Goal: Task Accomplishment & Management: Use online tool/utility

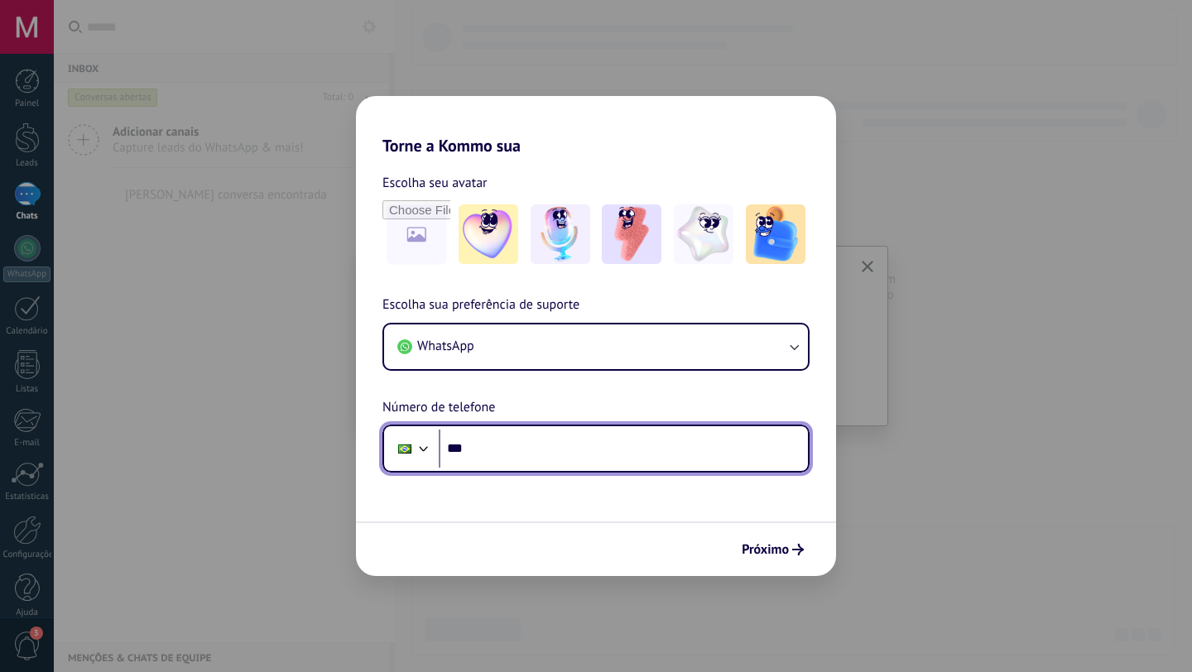
click at [561, 445] on input "***" at bounding box center [623, 449] width 369 height 38
click at [525, 451] on input "***" at bounding box center [623, 449] width 369 height 38
paste input "**********"
type input "**********"
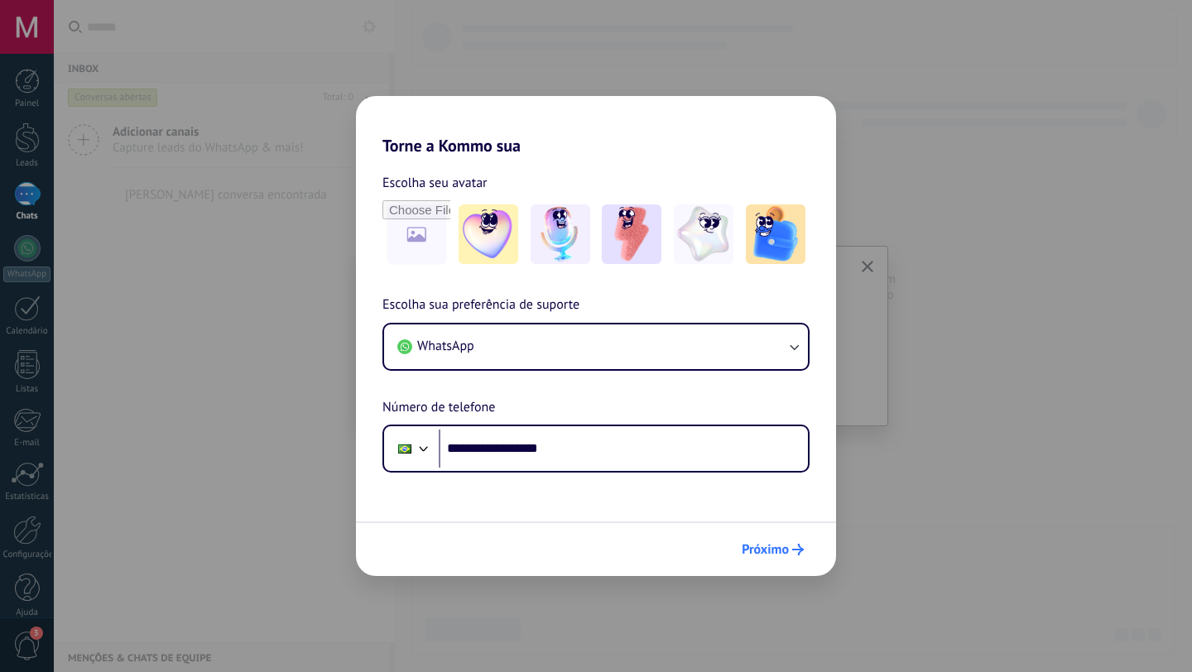
click at [801, 546] on icon "submit" at bounding box center [798, 550] width 12 height 12
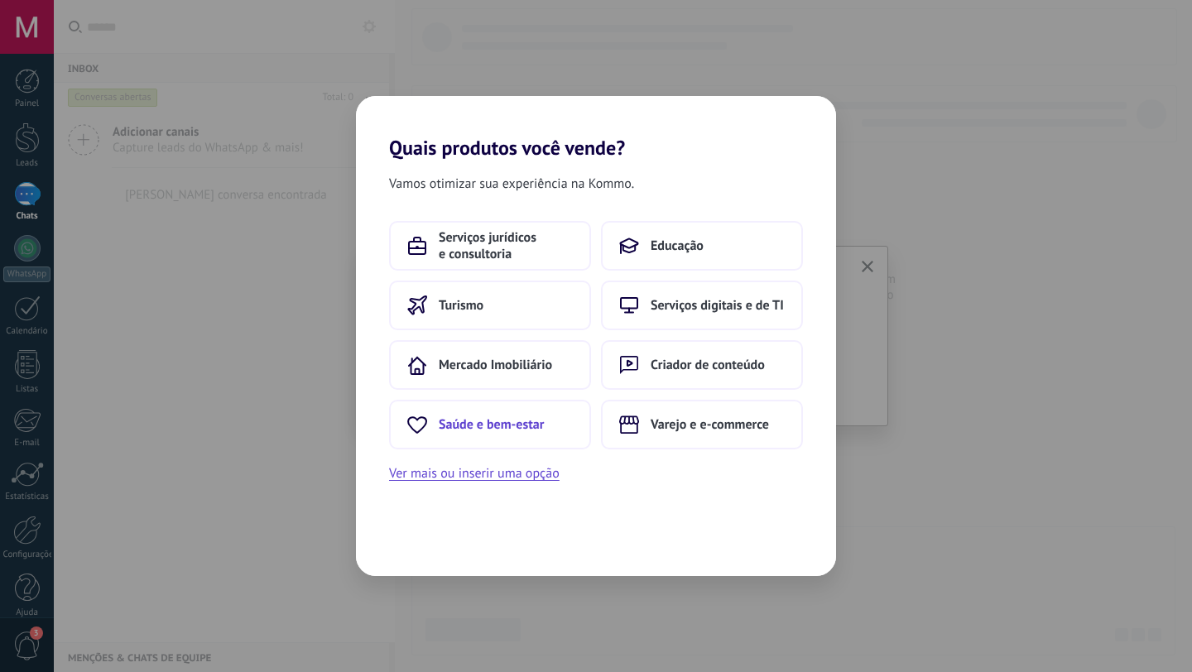
click at [448, 423] on span "Saúde e bem-estar" at bounding box center [491, 424] width 105 height 17
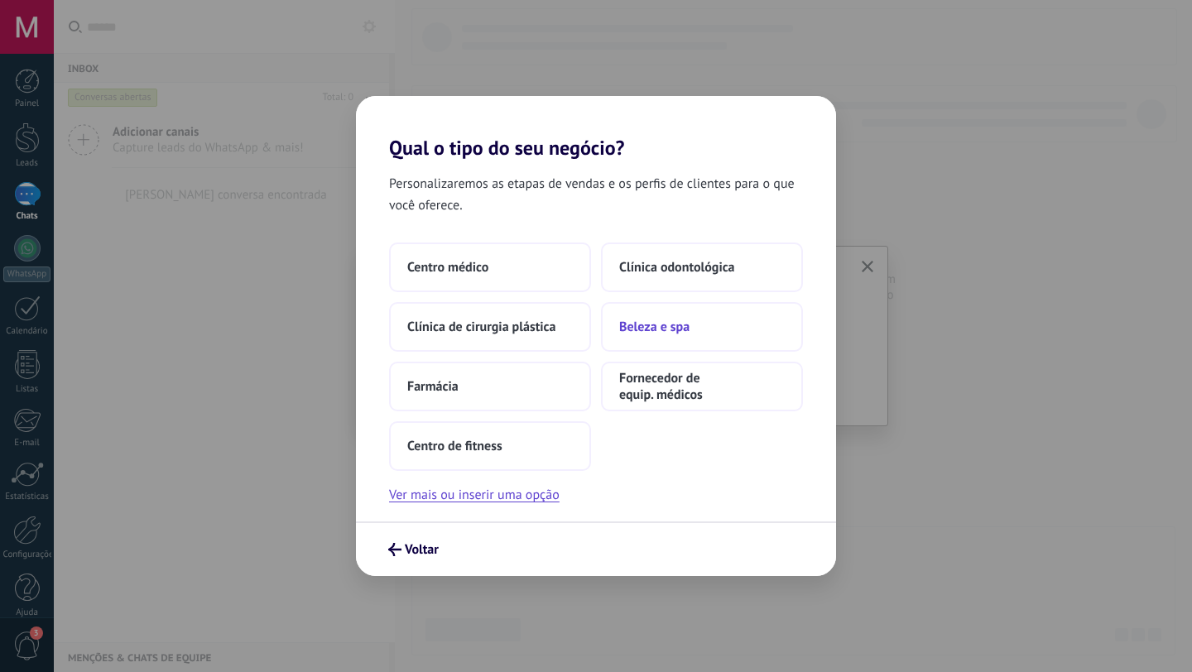
click at [650, 329] on span "Beleza e spa" at bounding box center [654, 327] width 70 height 17
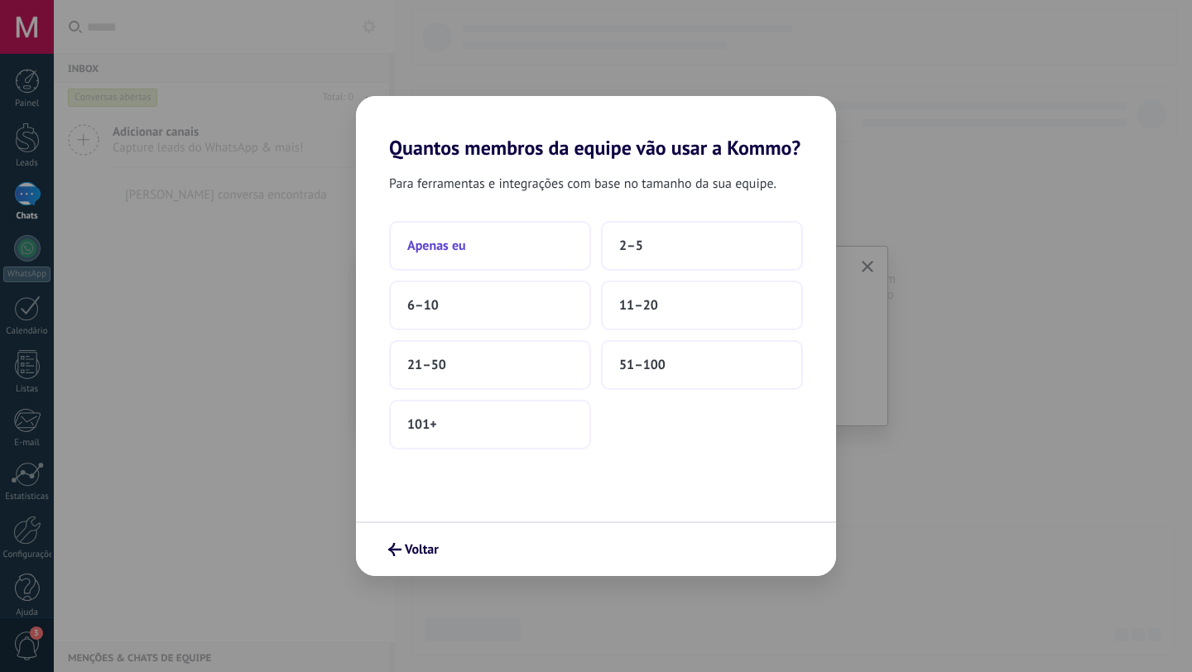
click at [465, 243] on button "Apenas eu" at bounding box center [490, 246] width 202 height 50
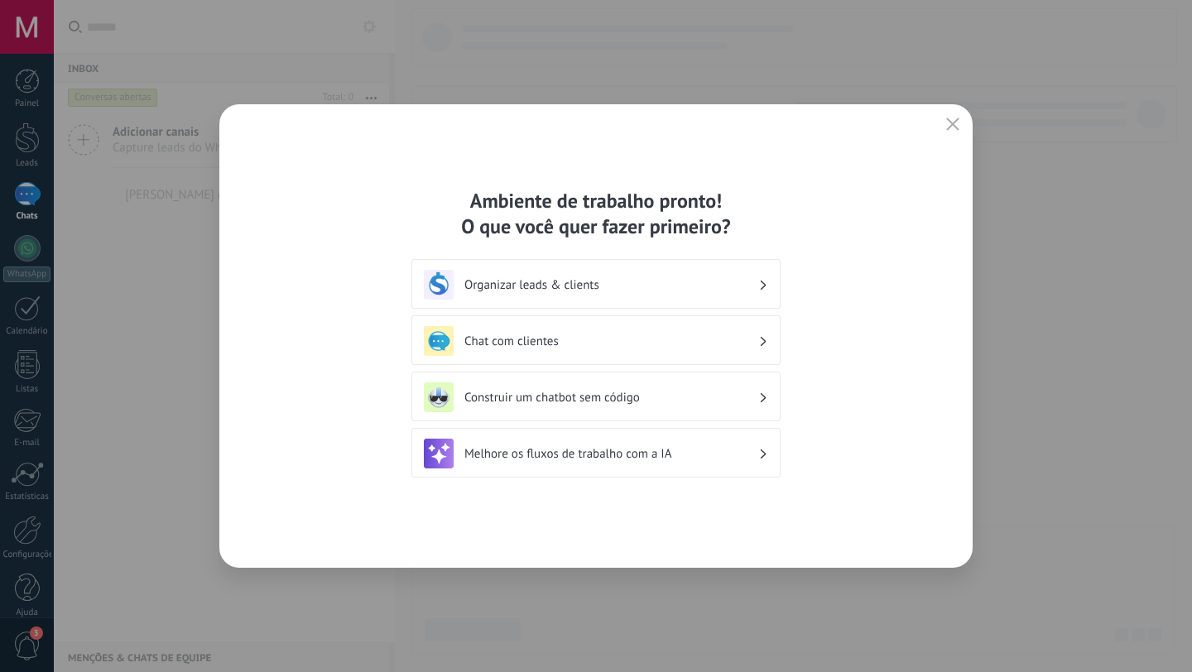
click at [668, 282] on h3 "Organizar leads & clients" at bounding box center [611, 285] width 294 height 16
click at [743, 290] on h3 "Organizar leads & clients" at bounding box center [611, 285] width 294 height 16
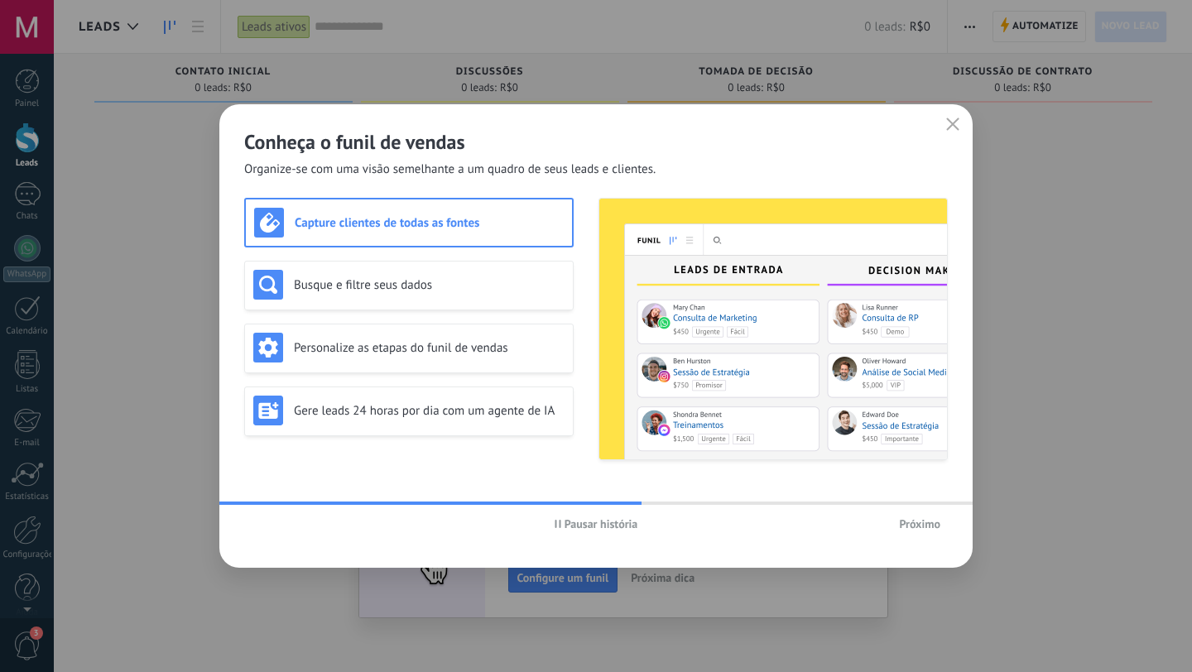
click at [928, 530] on span "Próximo" at bounding box center [919, 524] width 41 height 12
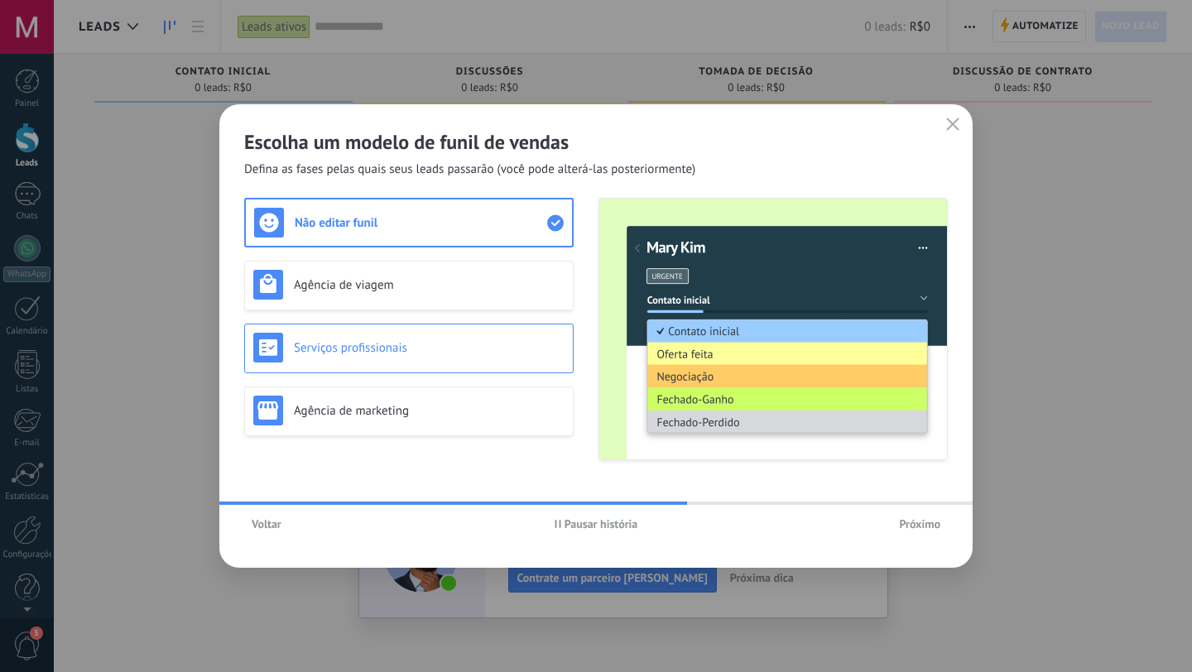
click at [425, 346] on h3 "Serviços profissionais" at bounding box center [429, 348] width 271 height 16
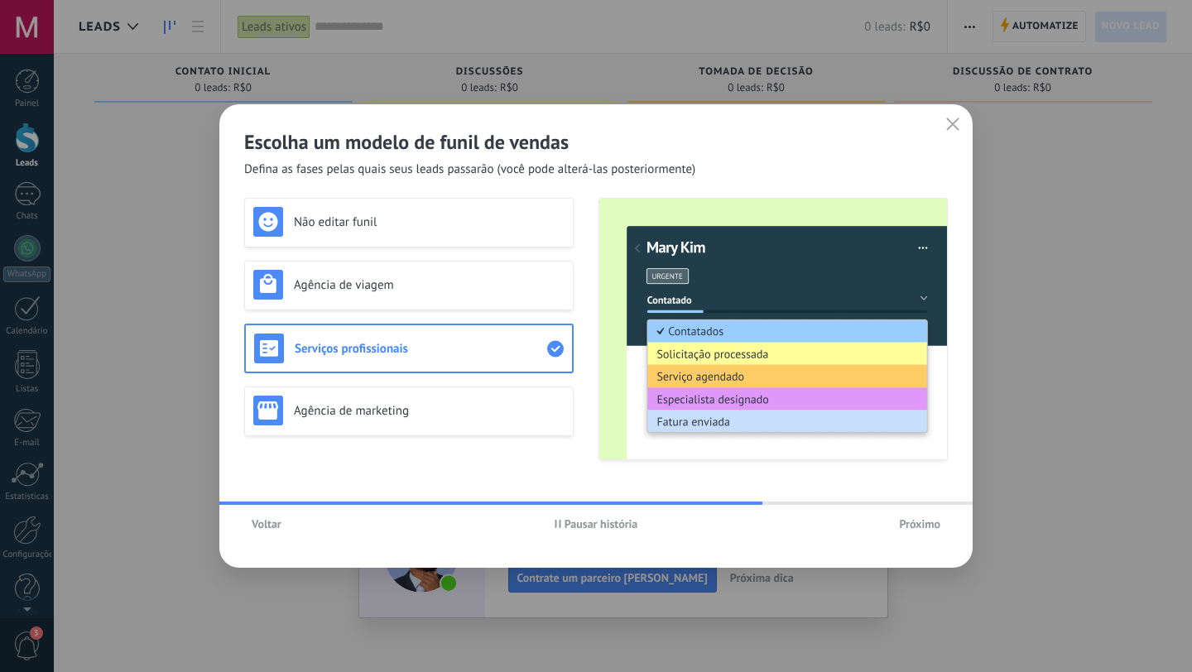
click at [919, 522] on span "Próximo" at bounding box center [919, 524] width 41 height 12
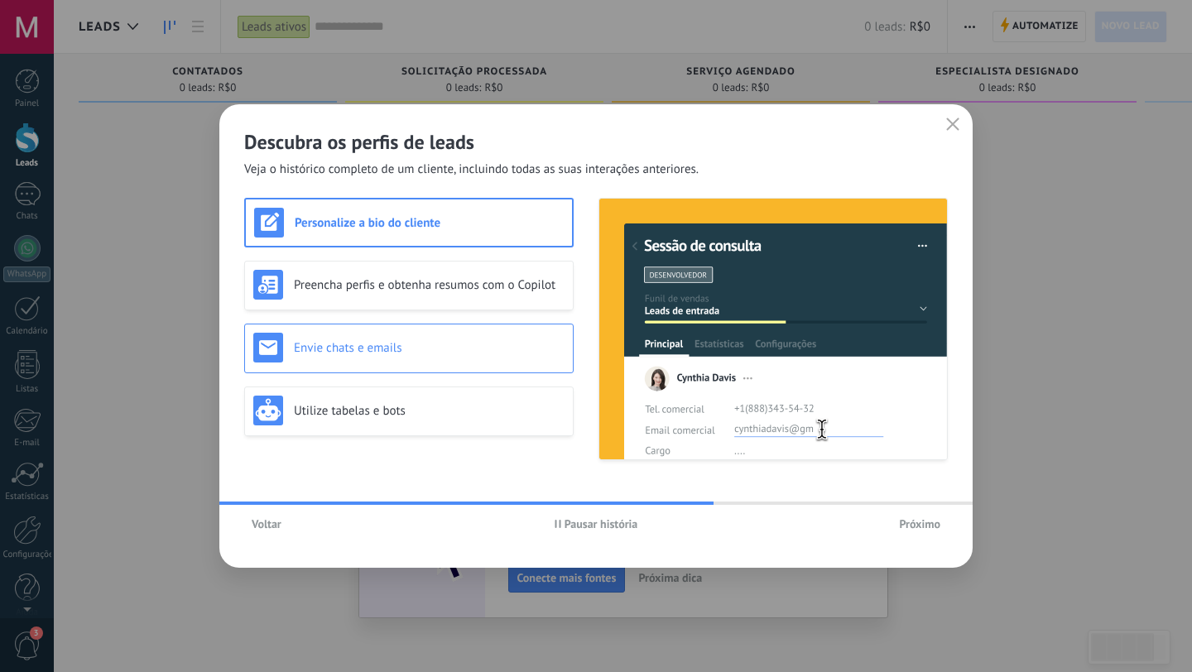
click at [444, 352] on h3 "Envie chats e emails" at bounding box center [429, 348] width 271 height 16
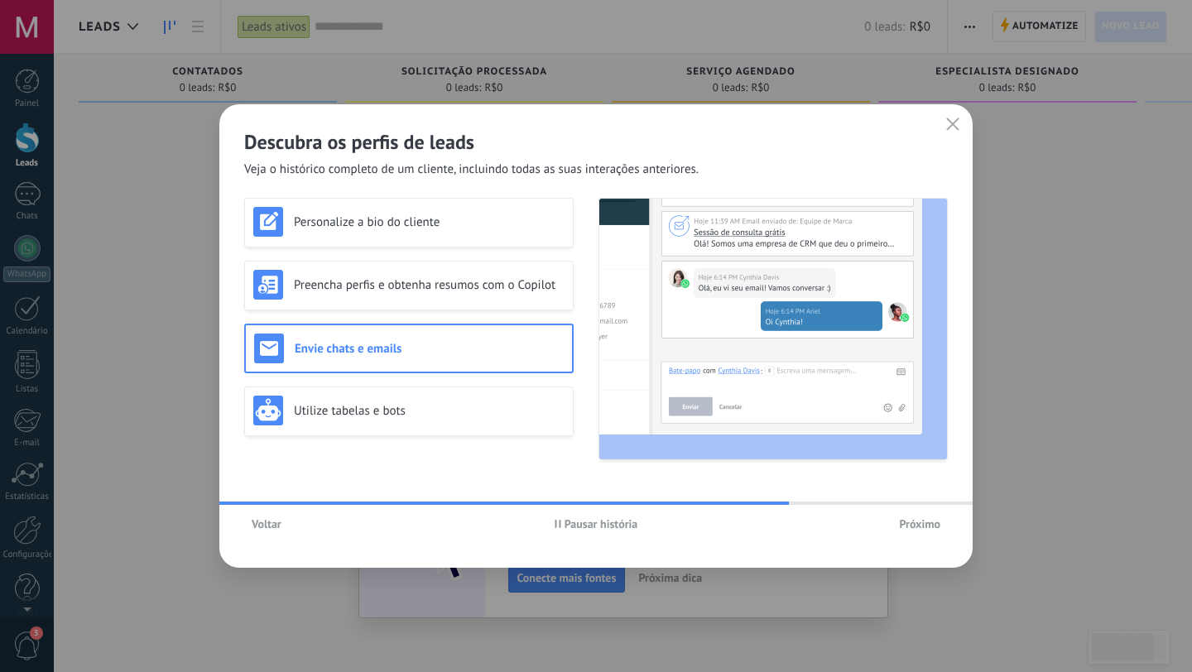
click at [933, 520] on span "Próximo" at bounding box center [919, 524] width 41 height 12
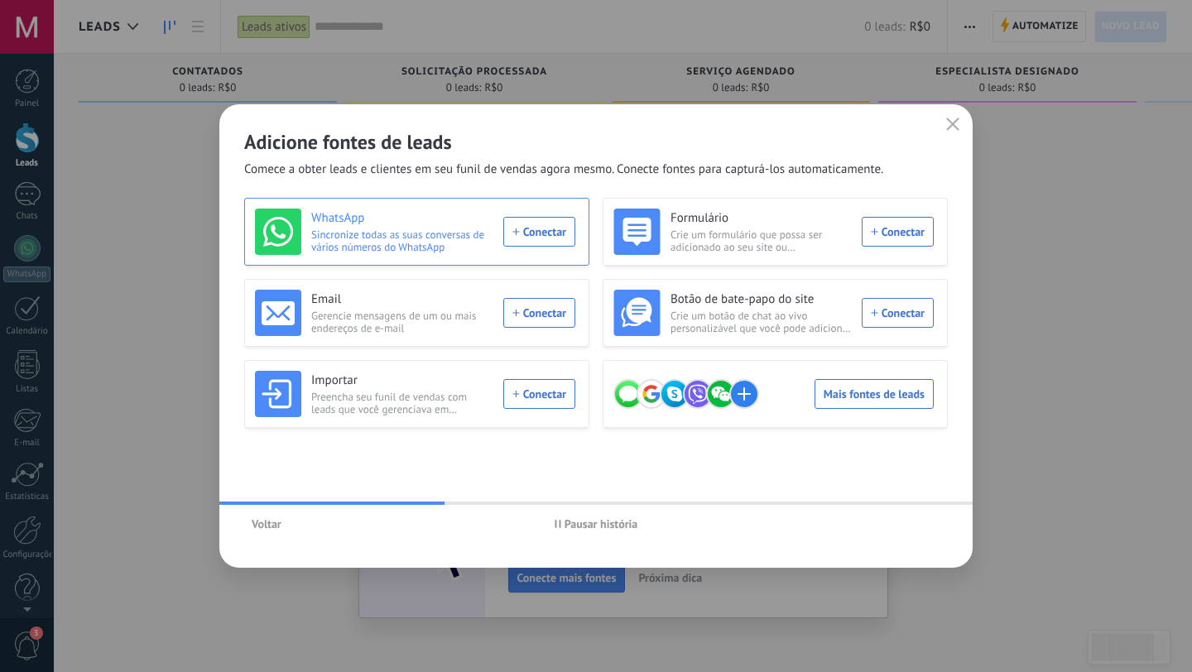
click at [536, 233] on div "WhatsApp Sincronize todas as suas conversas de vários números do WhatsApp Conec…" at bounding box center [415, 232] width 320 height 46
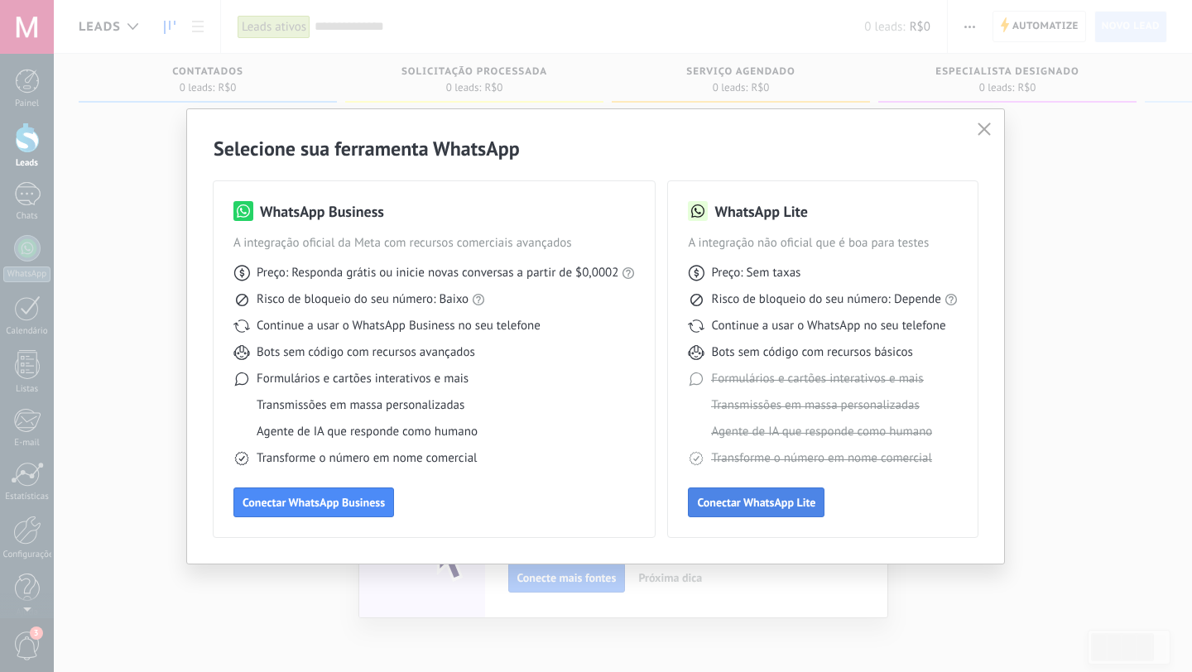
click at [760, 504] on span "Conectar WhatsApp Lite" at bounding box center [756, 503] width 118 height 12
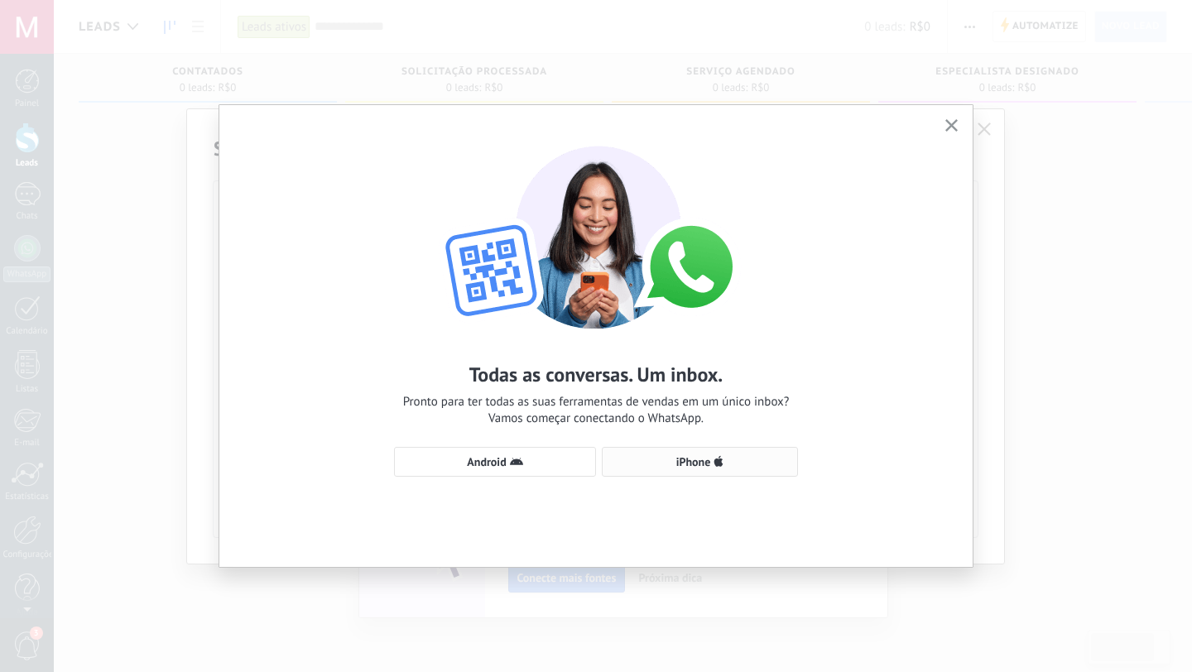
click at [713, 465] on span "iPhone" at bounding box center [700, 461] width 178 height 13
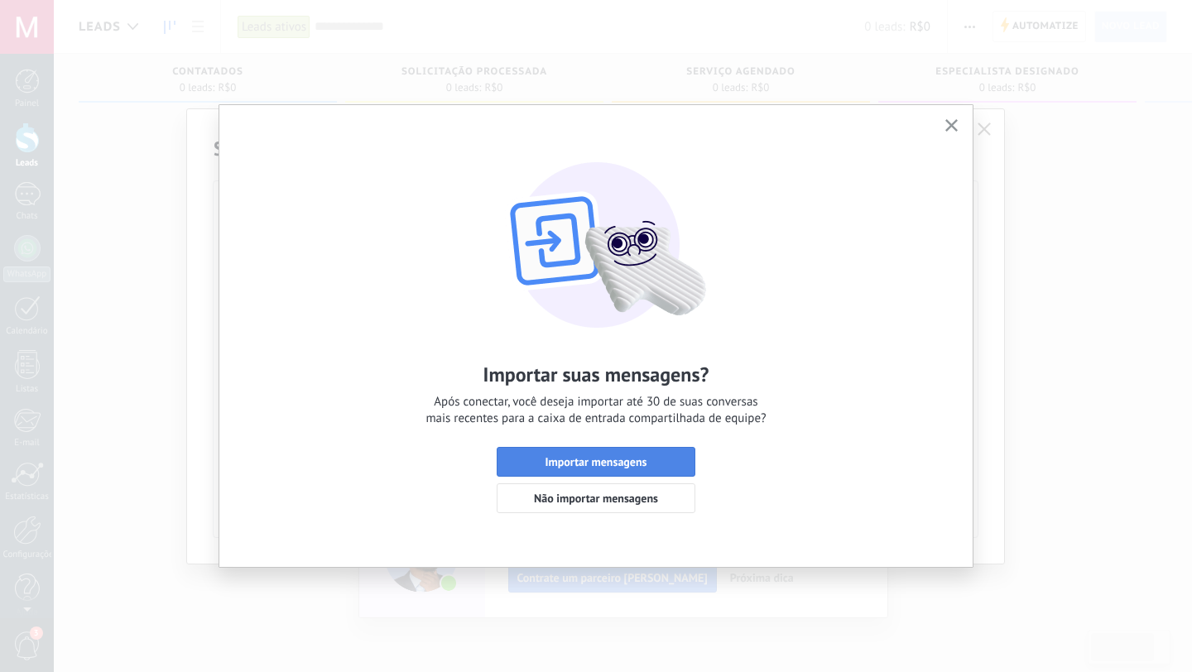
click at [637, 461] on span "Importar mensagens" at bounding box center [597, 462] width 102 height 12
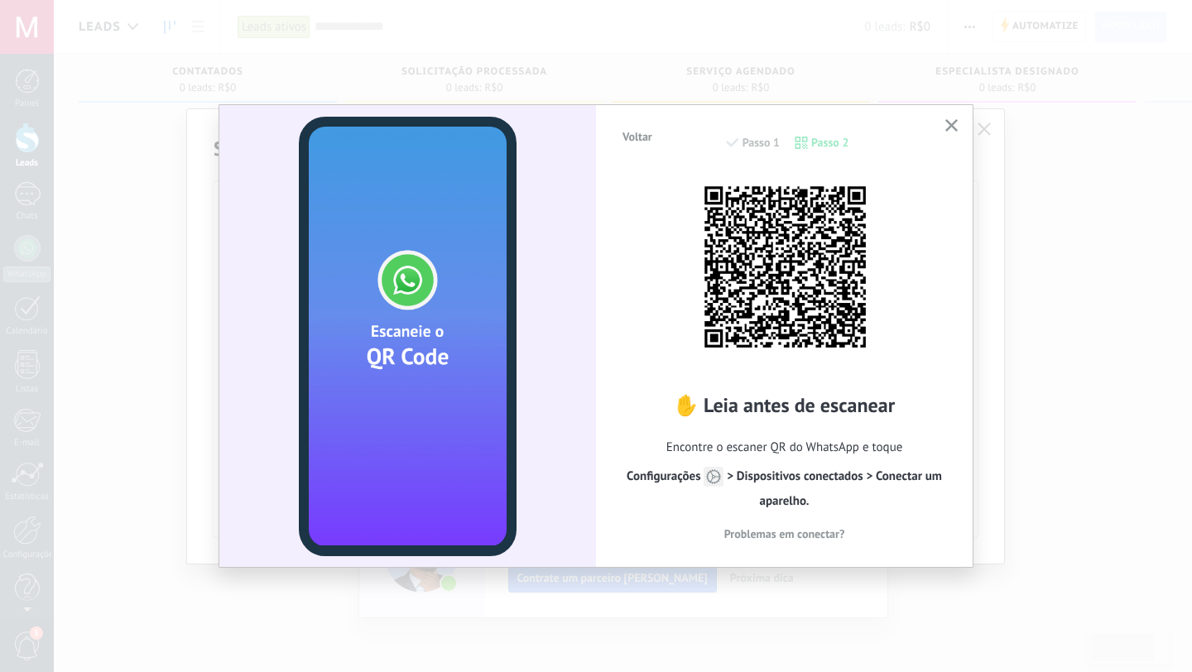
click at [1133, 578] on div "Voltar Passo 1 Passo 2 ✋ Leia antes de escanear Encontre o escaner QR do WhatsA…" at bounding box center [596, 336] width 1192 height 672
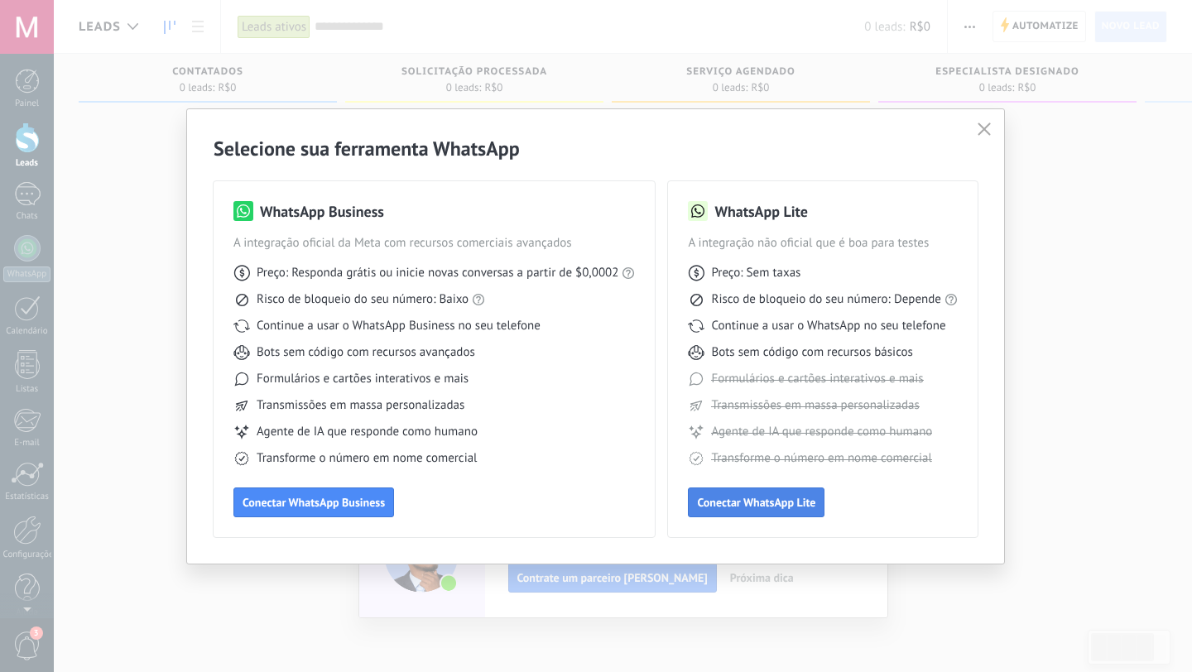
click at [769, 512] on button "Conectar WhatsApp Lite" at bounding box center [756, 503] width 137 height 30
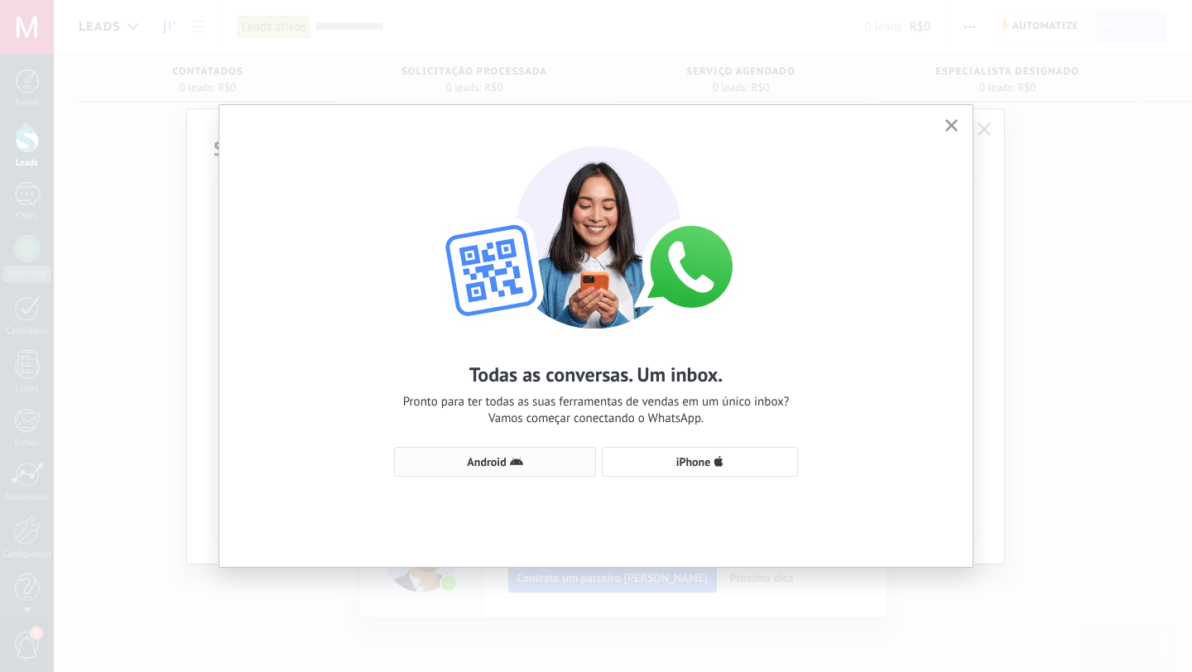
click at [582, 461] on span "Android" at bounding box center [495, 461] width 184 height 13
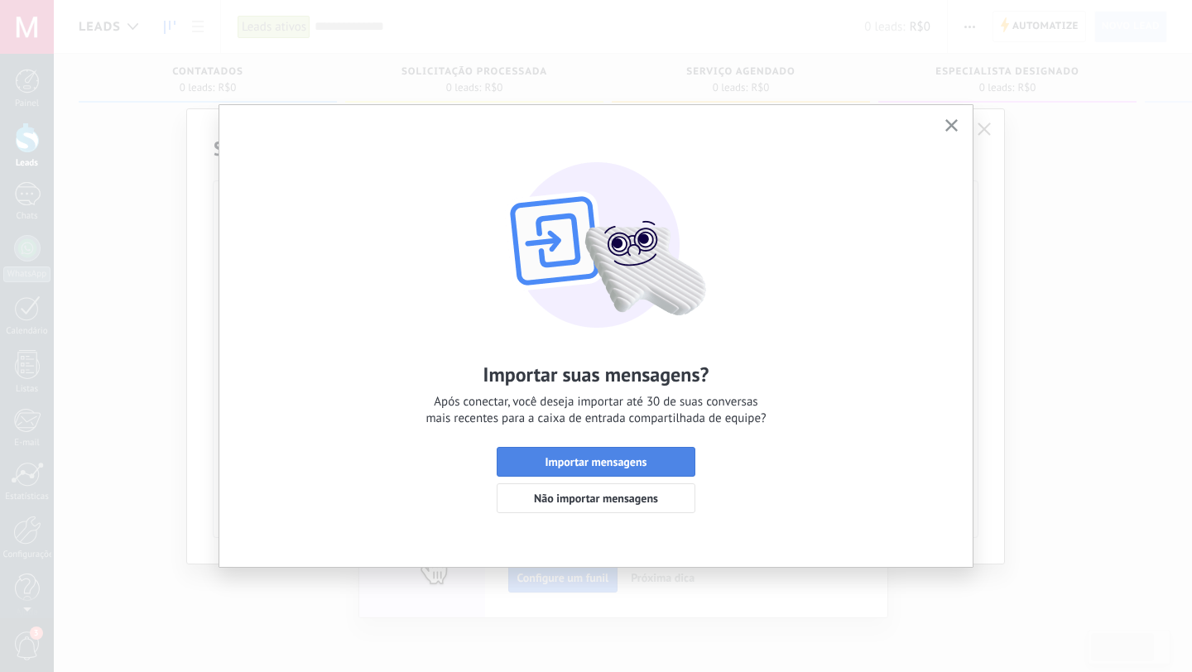
click at [638, 467] on span "Importar mensagens" at bounding box center [597, 462] width 102 height 12
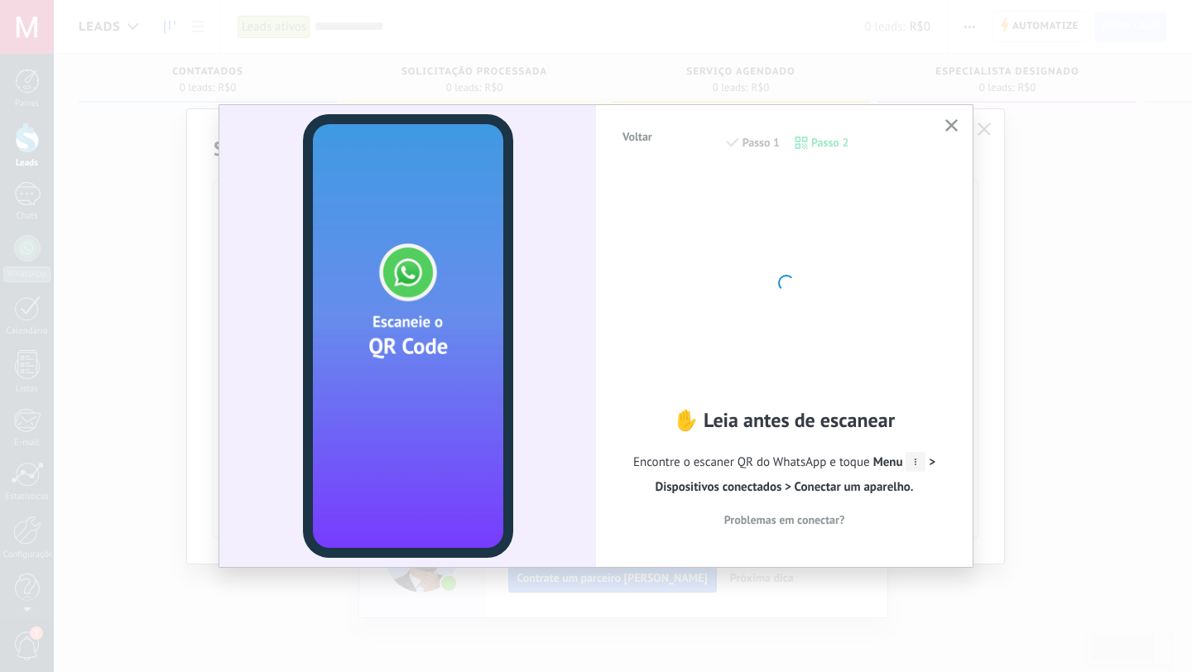
click at [945, 123] on icon "button" at bounding box center [951, 125] width 12 height 12
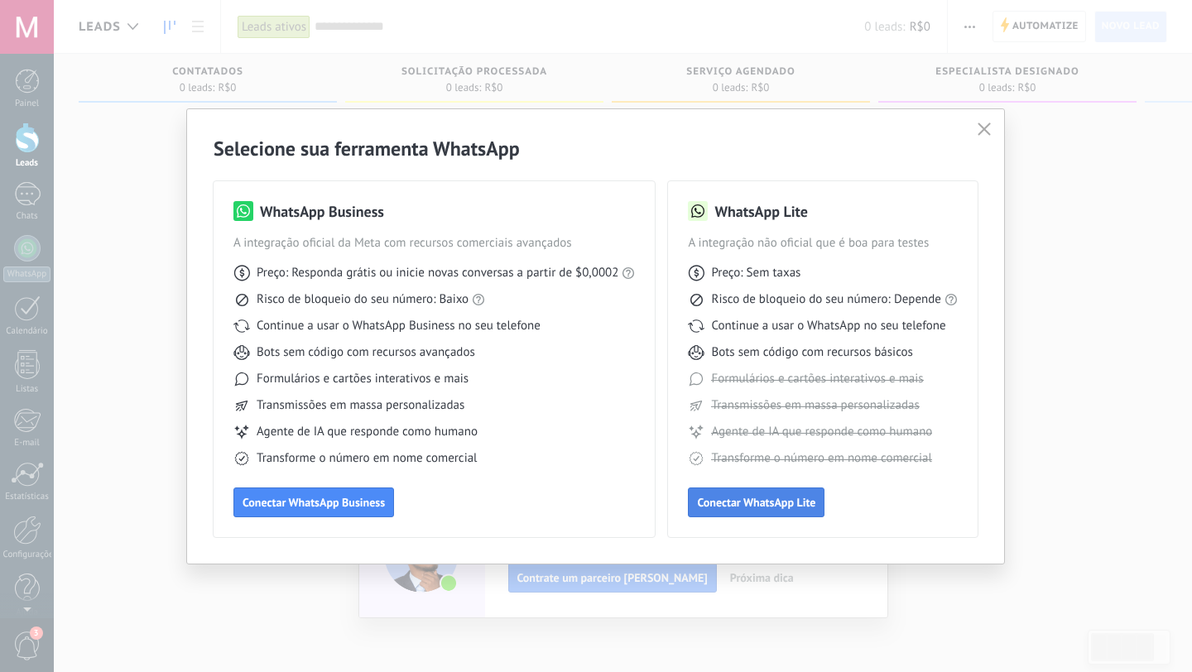
click at [758, 499] on span "Conectar WhatsApp Lite" at bounding box center [756, 503] width 118 height 12
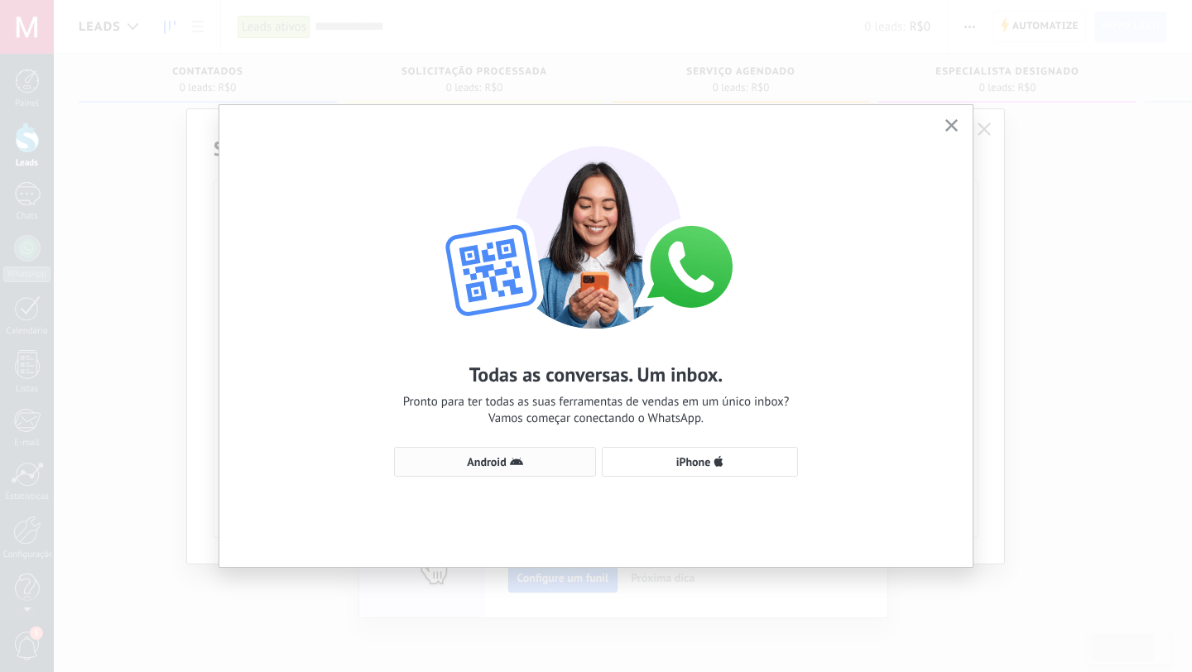
click at [498, 456] on span "Android" at bounding box center [486, 462] width 39 height 12
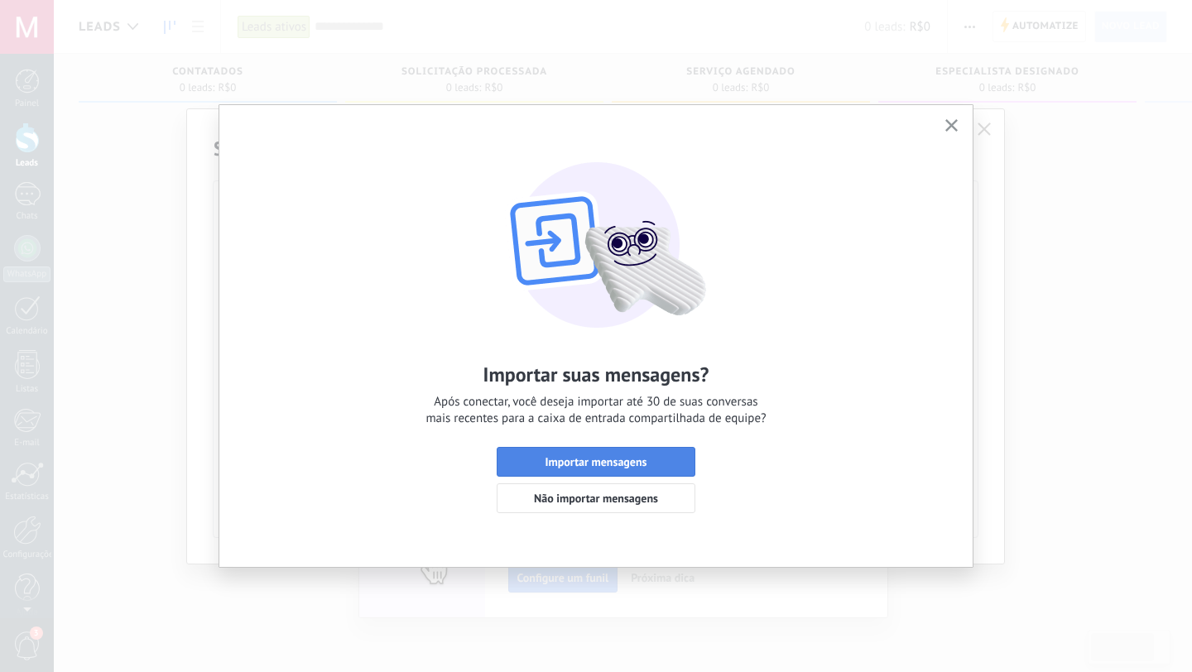
click at [599, 465] on span "Importar mensagens" at bounding box center [597, 462] width 102 height 12
